Goal: Navigation & Orientation: Find specific page/section

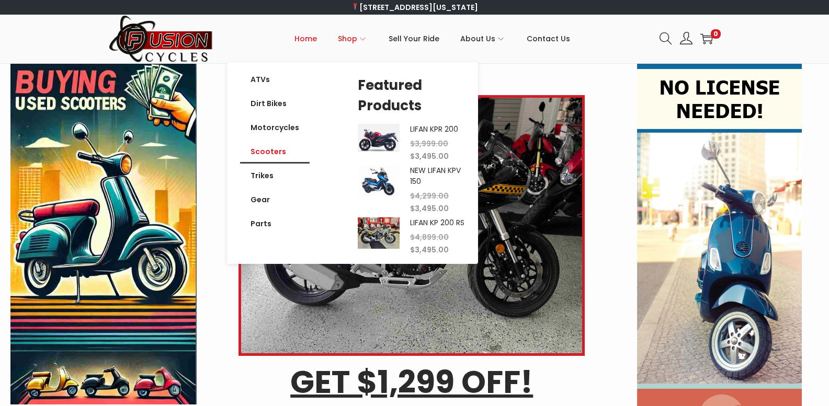
click at [268, 147] on link "Scooters" at bounding box center [275, 152] width 70 height 24
